Goal: Transaction & Acquisition: Book appointment/travel/reservation

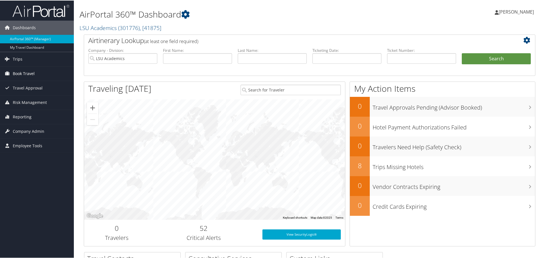
click at [20, 72] on span "Book Travel" at bounding box center [24, 73] width 22 height 14
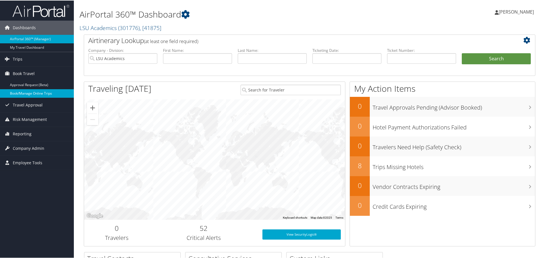
click at [26, 94] on link "Book/Manage Online Trips" at bounding box center [37, 93] width 74 height 9
